Goal: Task Accomplishment & Management: Manage account settings

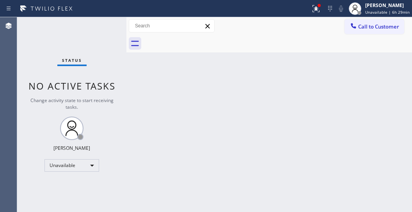
click at [306, 151] on div "Back to Dashboard Change Sender ID Customers Technicians Select a contact Outbo…" at bounding box center [269, 114] width 286 height 194
click at [309, 95] on div "Back to Dashboard Change Sender ID Customers Technicians Select a contact Outbo…" at bounding box center [269, 114] width 286 height 194
click at [319, 77] on div "Back to Dashboard Change Sender ID Customers Technicians Select a contact Outbo…" at bounding box center [269, 114] width 286 height 194
click at [311, 119] on div "Back to Dashboard Change Sender ID Customers Technicians Select a contact Outbo…" at bounding box center [269, 114] width 286 height 194
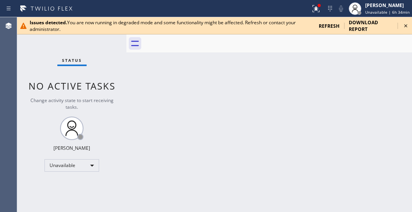
click at [404, 24] on icon at bounding box center [405, 25] width 9 height 9
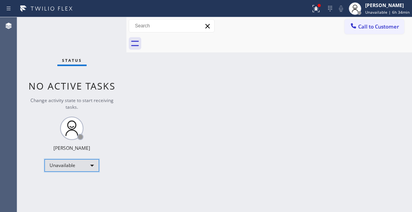
click at [94, 169] on div "Unavailable" at bounding box center [72, 165] width 55 height 12
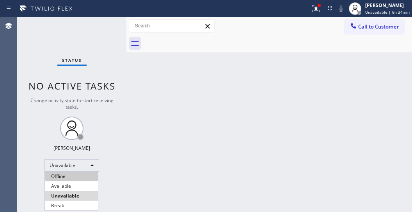
click at [63, 177] on li "Offline" at bounding box center [71, 175] width 53 height 9
